Goal: Navigation & Orientation: Go to known website

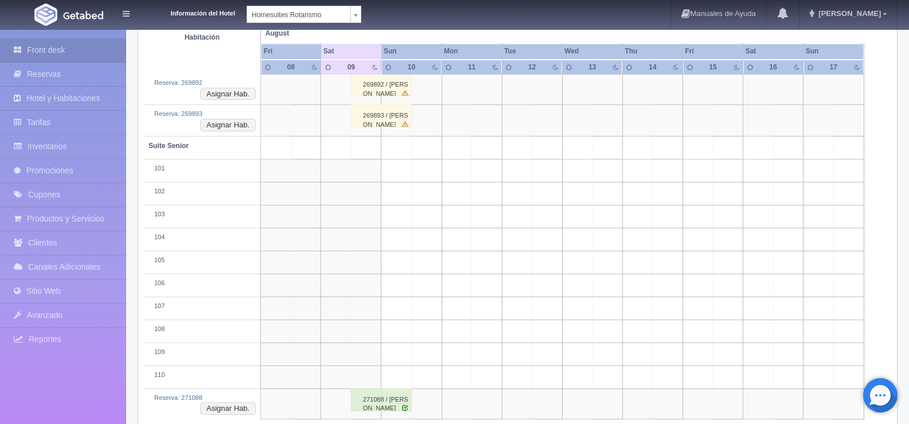
scroll to position [373, 0]
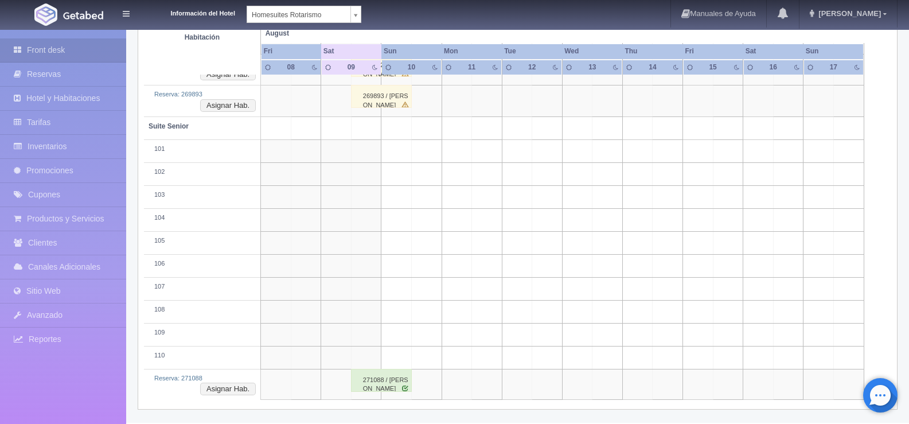
click at [366, 381] on div "271088 / Felipe Bernardo Quintanar Gonzalez" at bounding box center [381, 380] width 61 height 23
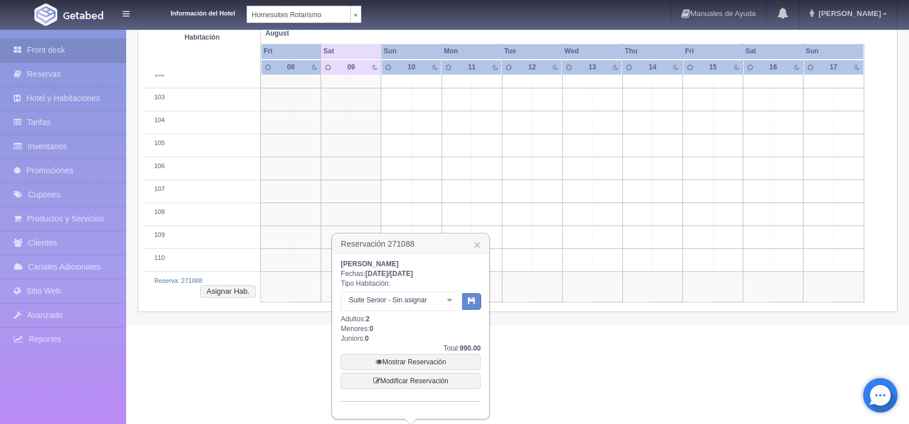
scroll to position [472, 0]
click at [438, 361] on link "Mostrar Reservación" at bounding box center [410, 361] width 140 height 16
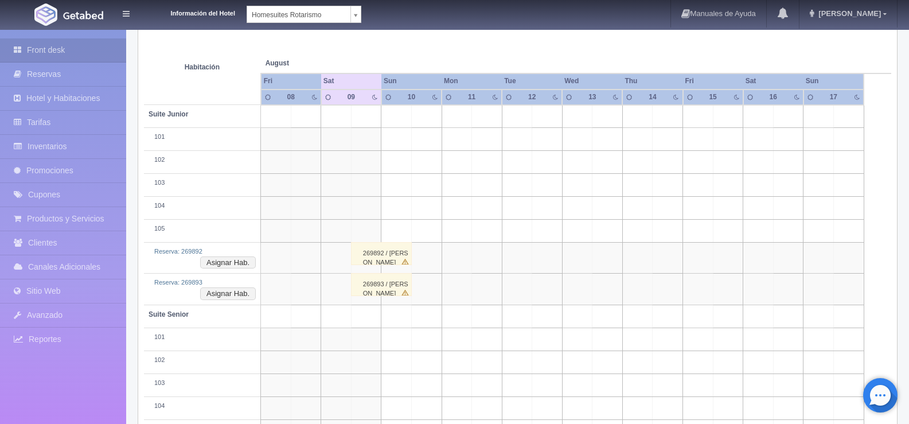
scroll to position [222, 0]
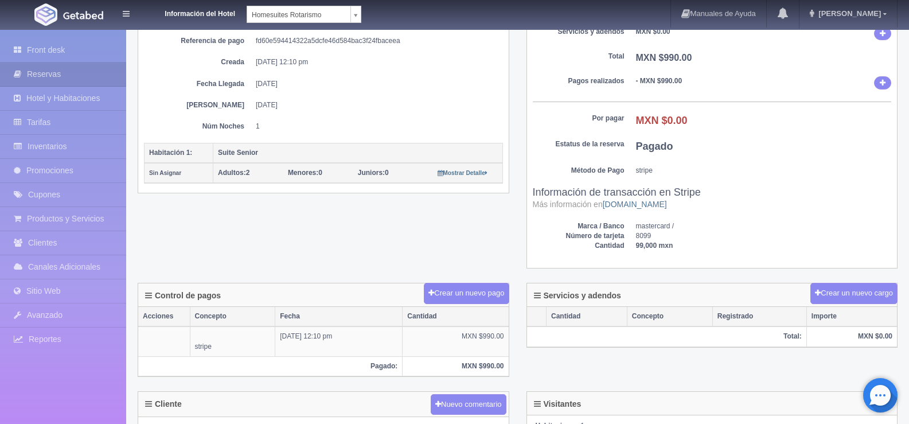
scroll to position [287, 0]
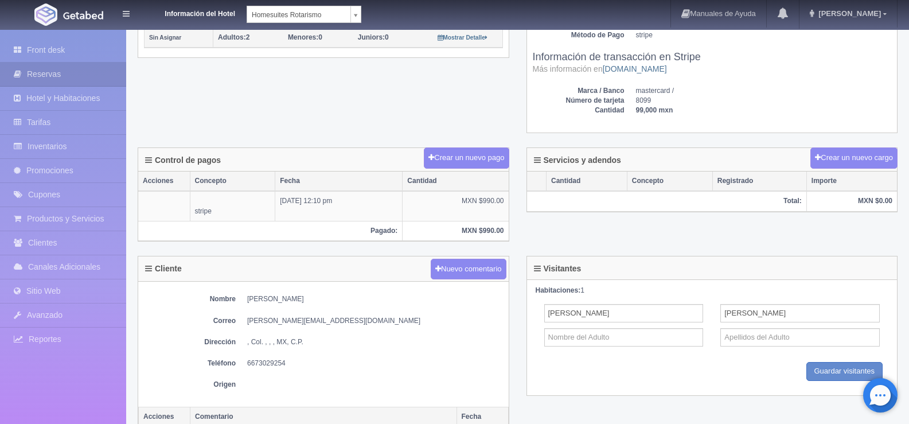
drag, startPoint x: 361, startPoint y: 298, endPoint x: 241, endPoint y: 301, distance: 119.3
click at [241, 301] on dl "Nombre [PERSON_NAME]" at bounding box center [323, 299] width 359 height 10
copy dd "[PERSON_NAME]"
click at [359, 369] on div "Nombre Felipe Bernardo Quintanar Gonzalez Correo felipe.quintanarg@gmail.com Di…" at bounding box center [323, 343] width 370 height 125
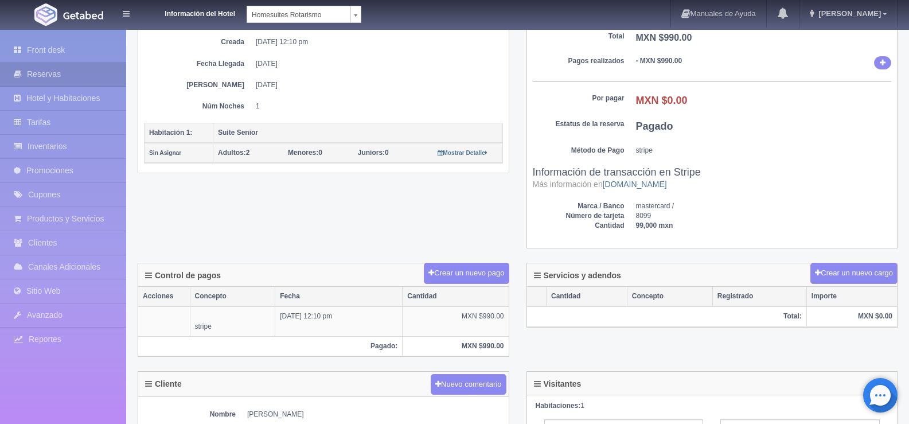
scroll to position [0, 0]
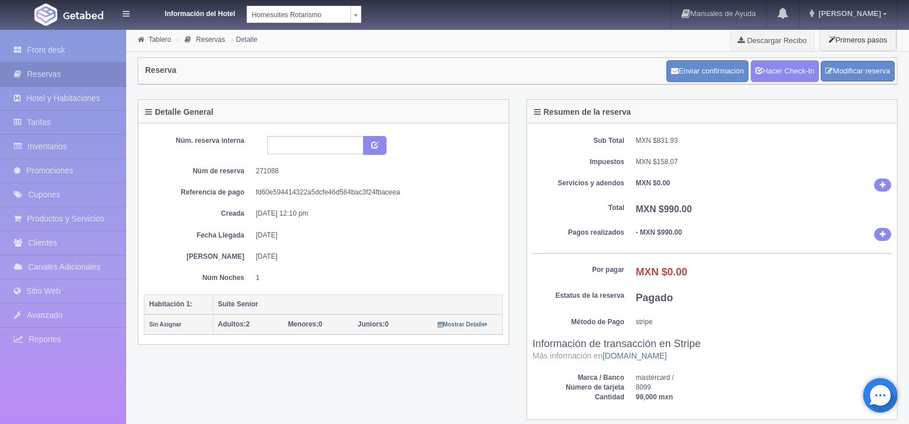
click at [745, 263] on div "Sub Total MXN $831.93 Impuestos MXN $158.07 Servicios y adendos MXN $0.00 Total…" at bounding box center [712, 271] width 370 height 296
click at [312, 154] on input "text" at bounding box center [315, 145] width 96 height 18
type input "a207"
click at [381, 146] on button "submit" at bounding box center [375, 145] width 24 height 19
click at [75, 13] on img at bounding box center [83, 15] width 40 height 9
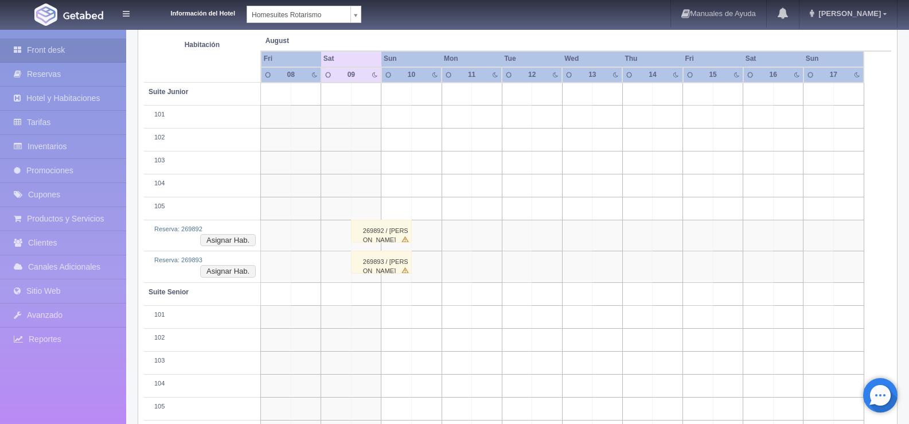
scroll to position [201, 0]
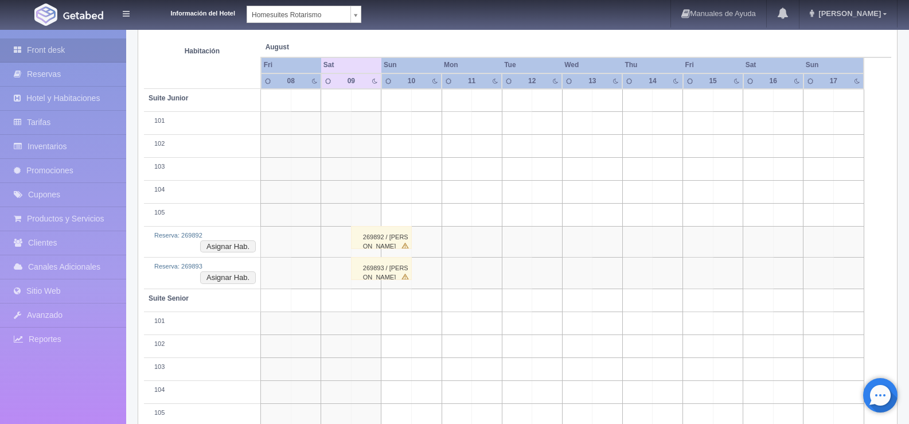
click at [371, 241] on div "269892 / Fabiola Carrillo cano" at bounding box center [381, 237] width 61 height 23
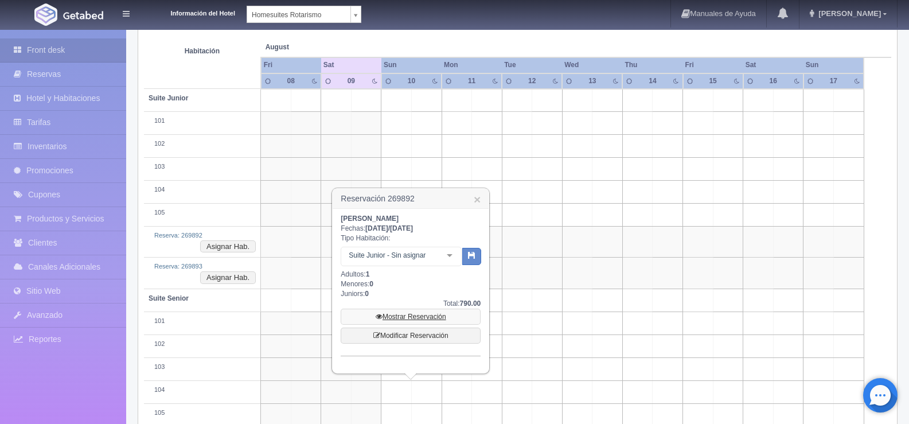
click at [426, 316] on link "Mostrar Reservación" at bounding box center [410, 316] width 140 height 16
